Goal: Task Accomplishment & Management: Complete application form

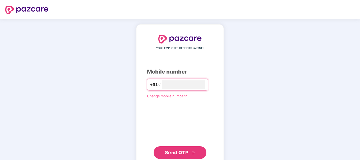
type input "**********"
click at [182, 154] on span "Send OTP" at bounding box center [176, 153] width 23 height 6
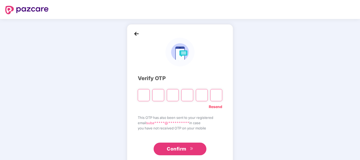
type input "*"
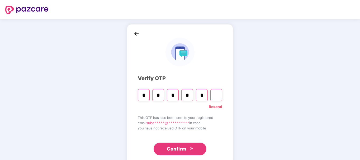
type input "*"
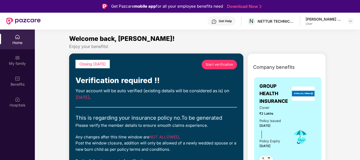
click at [218, 64] on span "Start verification" at bounding box center [220, 64] width 28 height 5
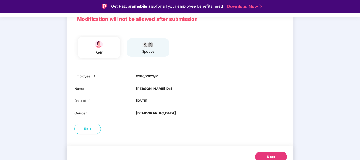
scroll to position [42, 0]
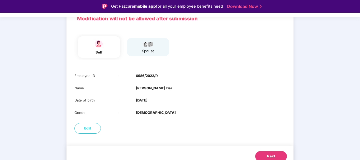
click at [272, 155] on span "Next" at bounding box center [271, 156] width 8 height 5
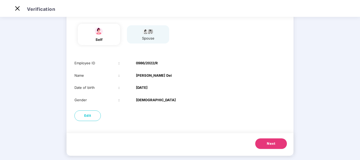
scroll to position [36, 0]
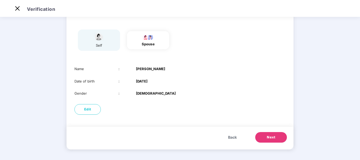
click at [271, 137] on span "Next" at bounding box center [271, 137] width 8 height 5
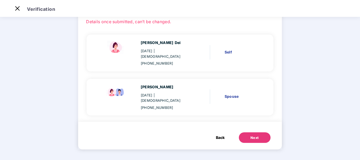
scroll to position [24, 0]
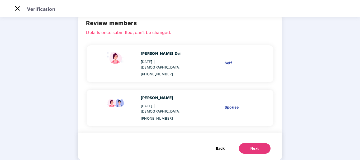
click at [250, 146] on div "Next" at bounding box center [254, 148] width 8 height 5
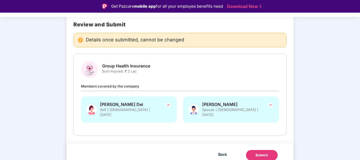
scroll to position [11, 0]
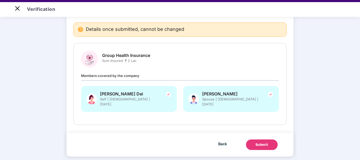
click at [269, 140] on button "Submit" at bounding box center [262, 145] width 32 height 11
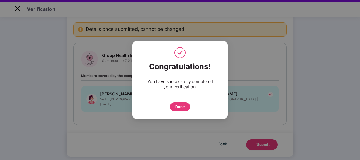
click at [180, 108] on div "Done" at bounding box center [180, 107] width 10 height 6
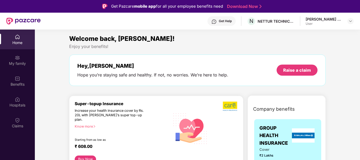
click at [84, 125] on div "Know more" at bounding box center [121, 127] width 92 height 4
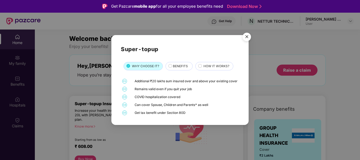
click at [182, 64] on span "BENEFITS" at bounding box center [180, 66] width 15 height 5
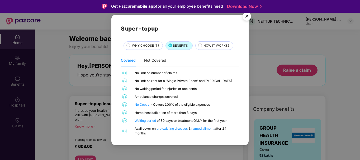
click at [211, 46] on span "HOW IT WORKS?" at bounding box center [216, 45] width 26 height 5
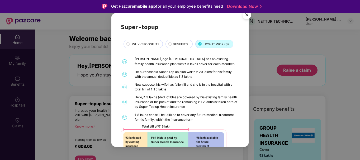
scroll to position [11, 0]
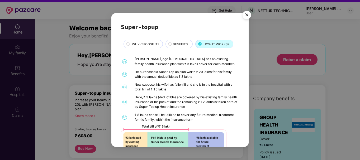
click at [247, 12] on img "Close" at bounding box center [246, 15] width 15 height 15
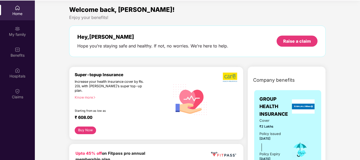
scroll to position [30, 0]
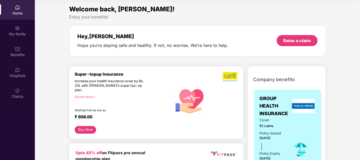
click at [210, 129] on div "Buy Now" at bounding box center [156, 130] width 163 height 8
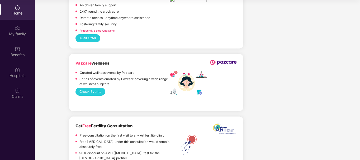
scroll to position [929, 0]
